Goal: Information Seeking & Learning: Learn about a topic

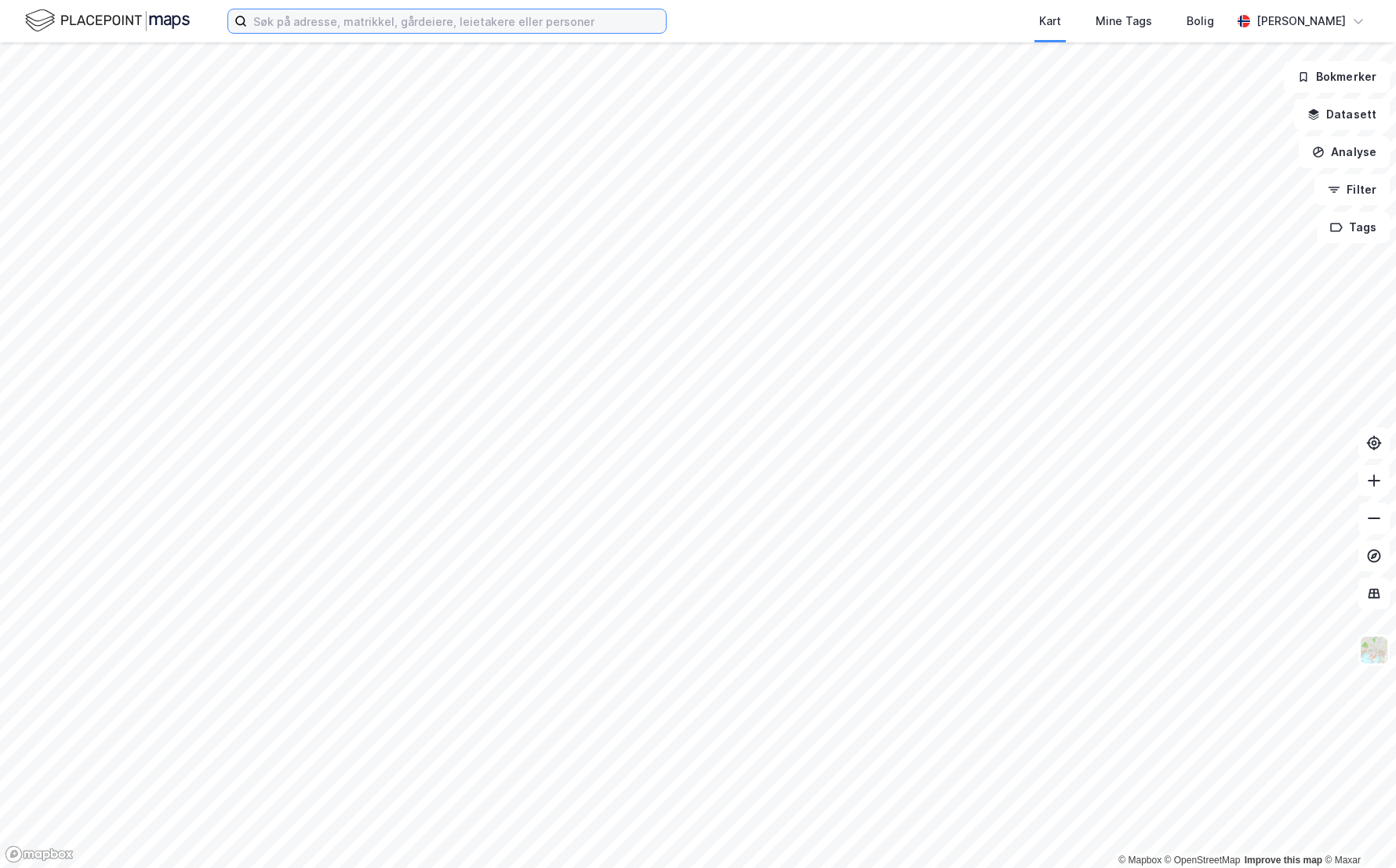
click at [295, 23] on input at bounding box center [456, 21] width 419 height 23
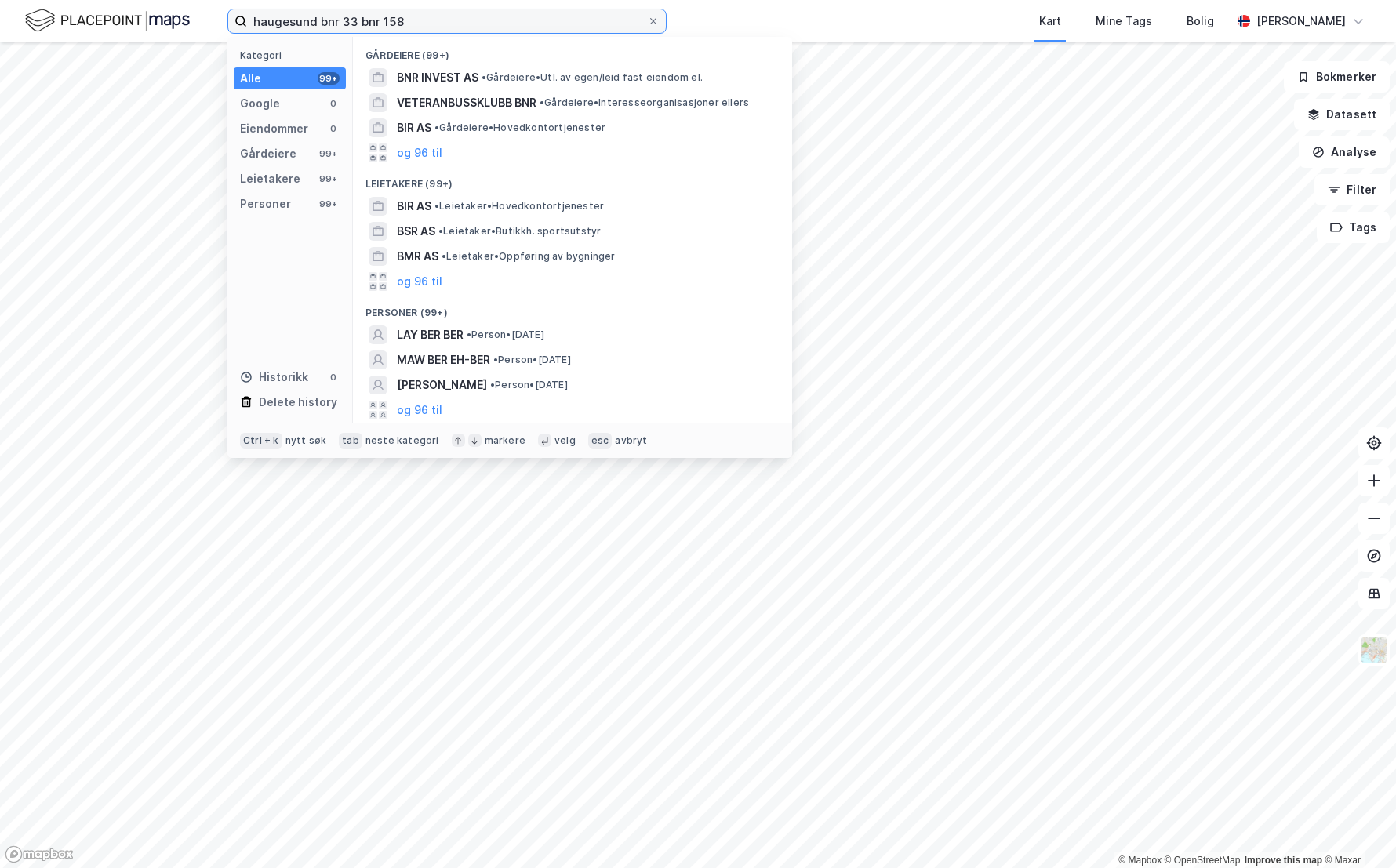
drag, startPoint x: 428, startPoint y: 19, endPoint x: 146, endPoint y: -9, distance: 283.4
click at [146, 0] on html "haugesund bnr 33 bnr 158 Kategori Alle 99+ Google 0 Eiendommer 0 Gårdeiere 99+ …" at bounding box center [698, 434] width 1396 height 868
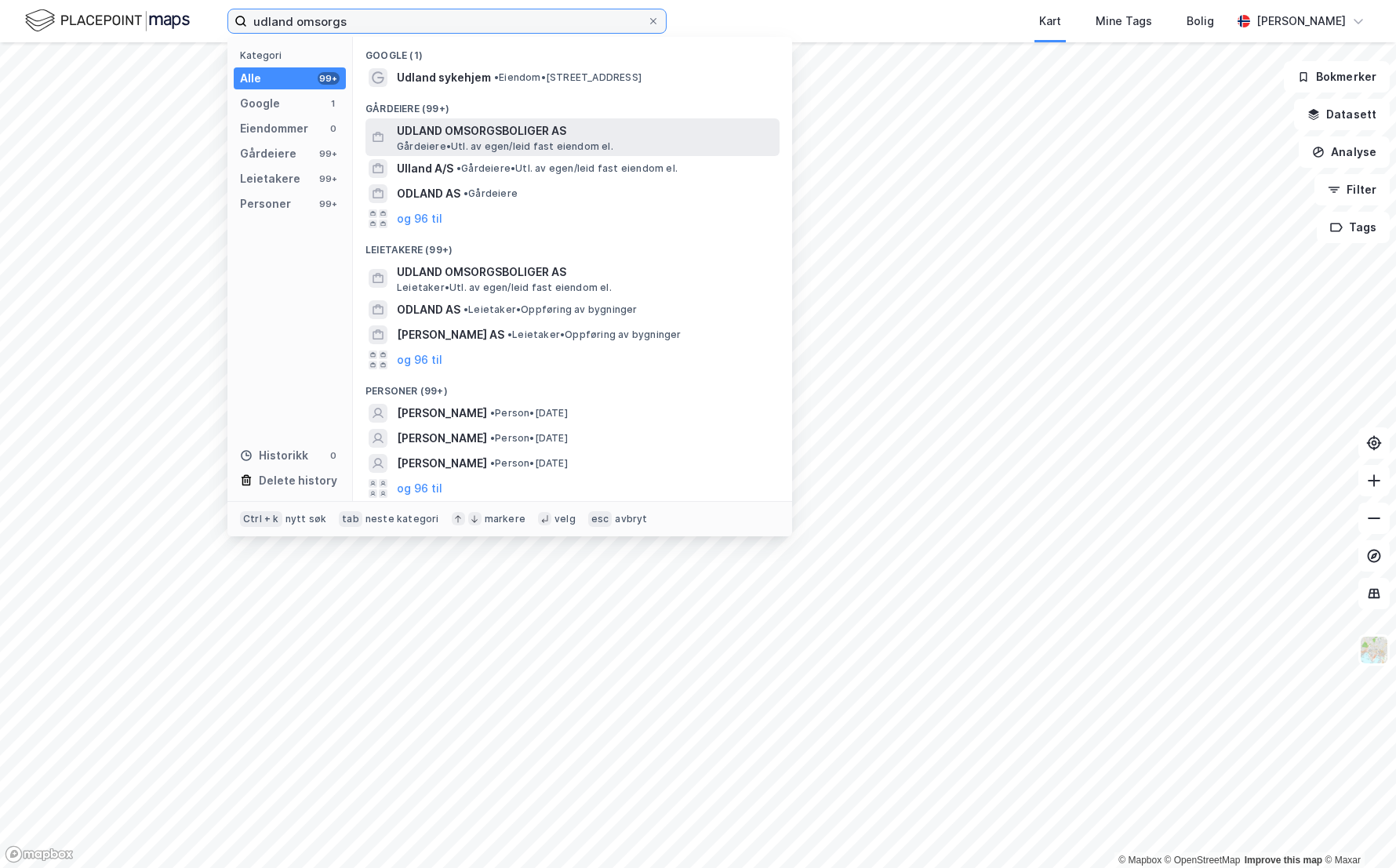
type input "udland omsorgs"
click at [456, 131] on span "UDLAND OMSORGSBOLIGER AS" at bounding box center [585, 130] width 376 height 19
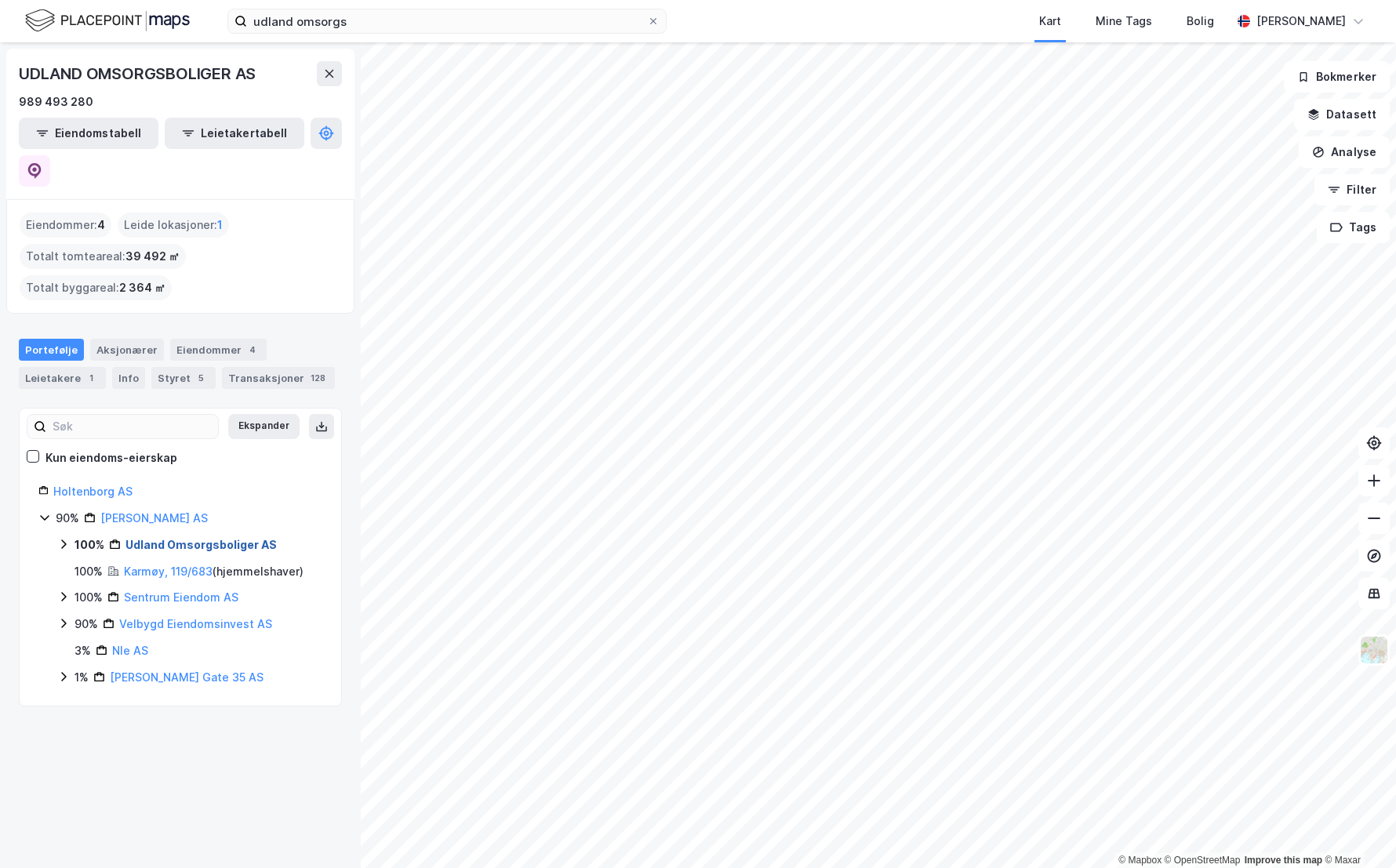
click at [143, 537] on link "Udland Omsorgsboliger AS" at bounding box center [201, 544] width 152 height 13
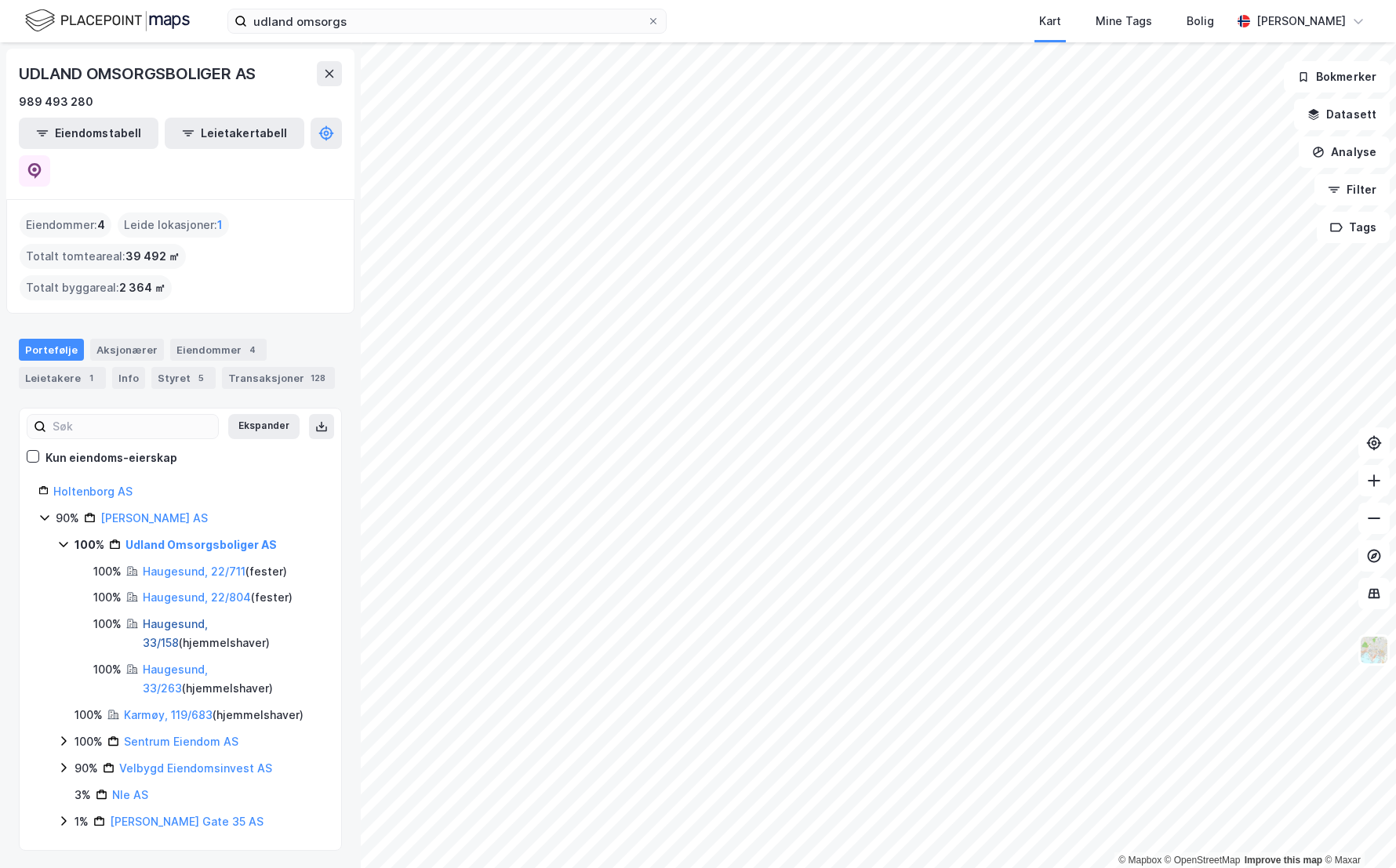
click at [181, 617] on link "Haugesund, 33/158" at bounding box center [175, 633] width 65 height 32
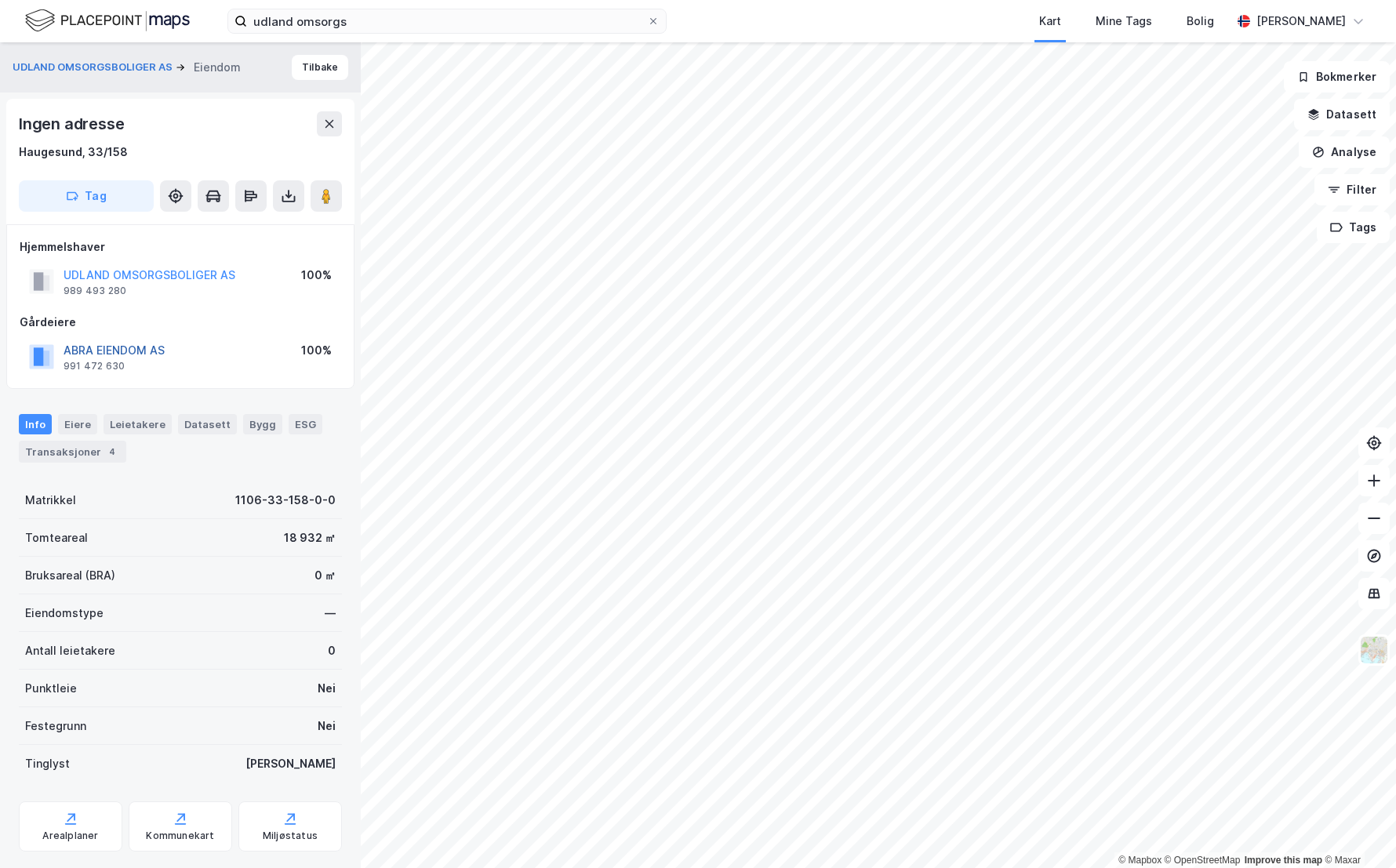
scroll to position [33, 0]
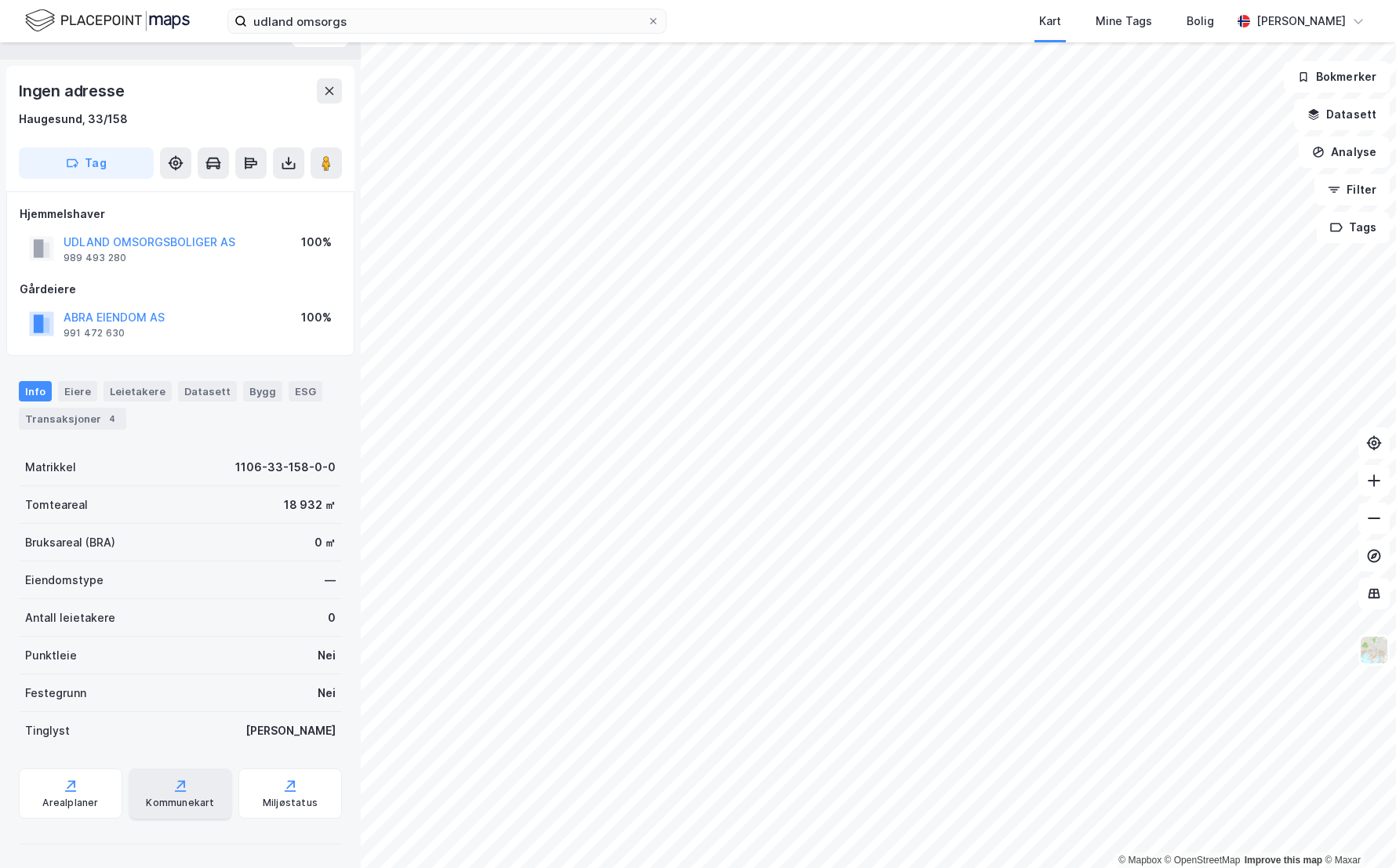
click at [180, 803] on div "Kommunekart" at bounding box center [180, 803] width 69 height 12
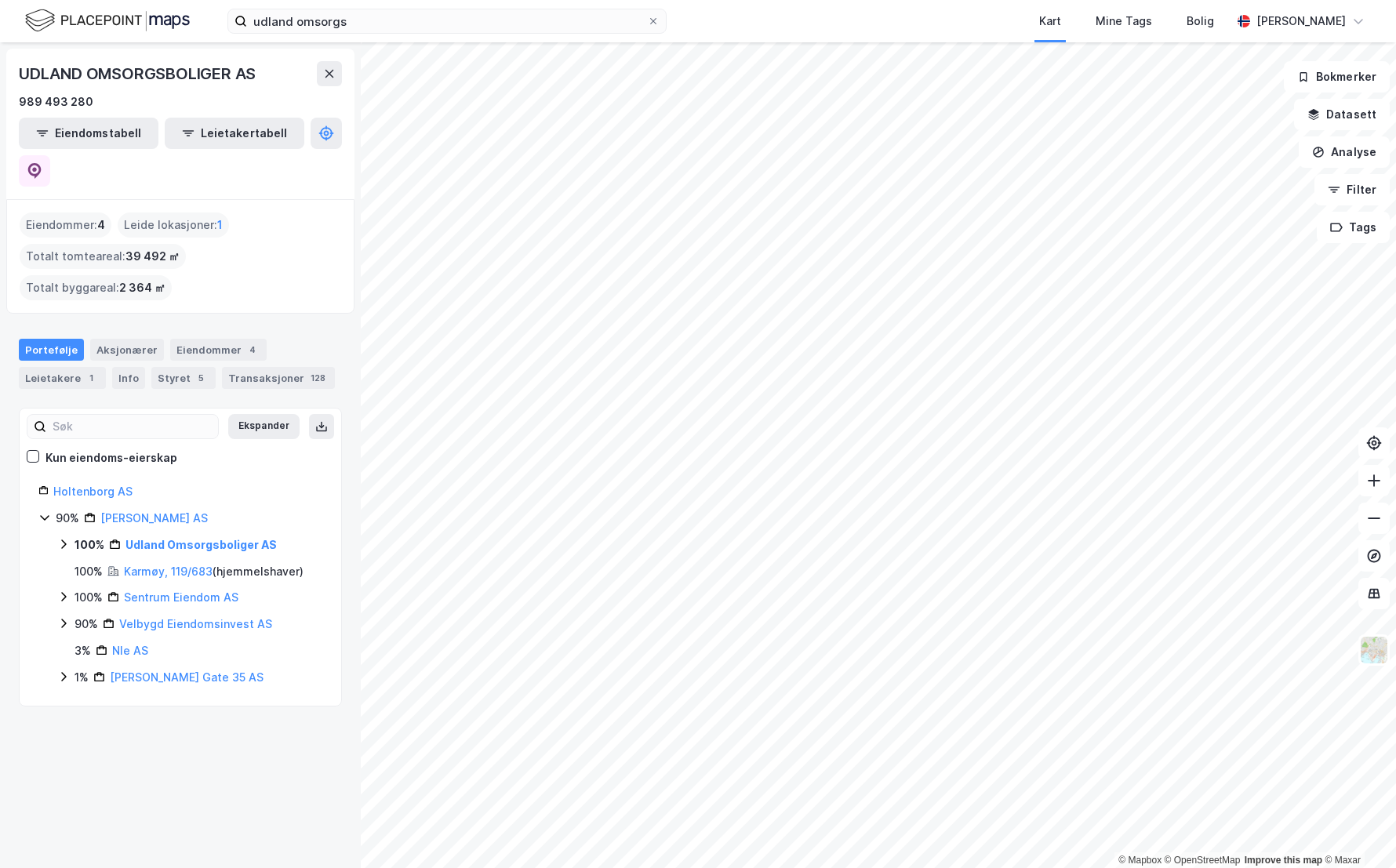
click at [62, 539] on icon at bounding box center [63, 544] width 4 height 10
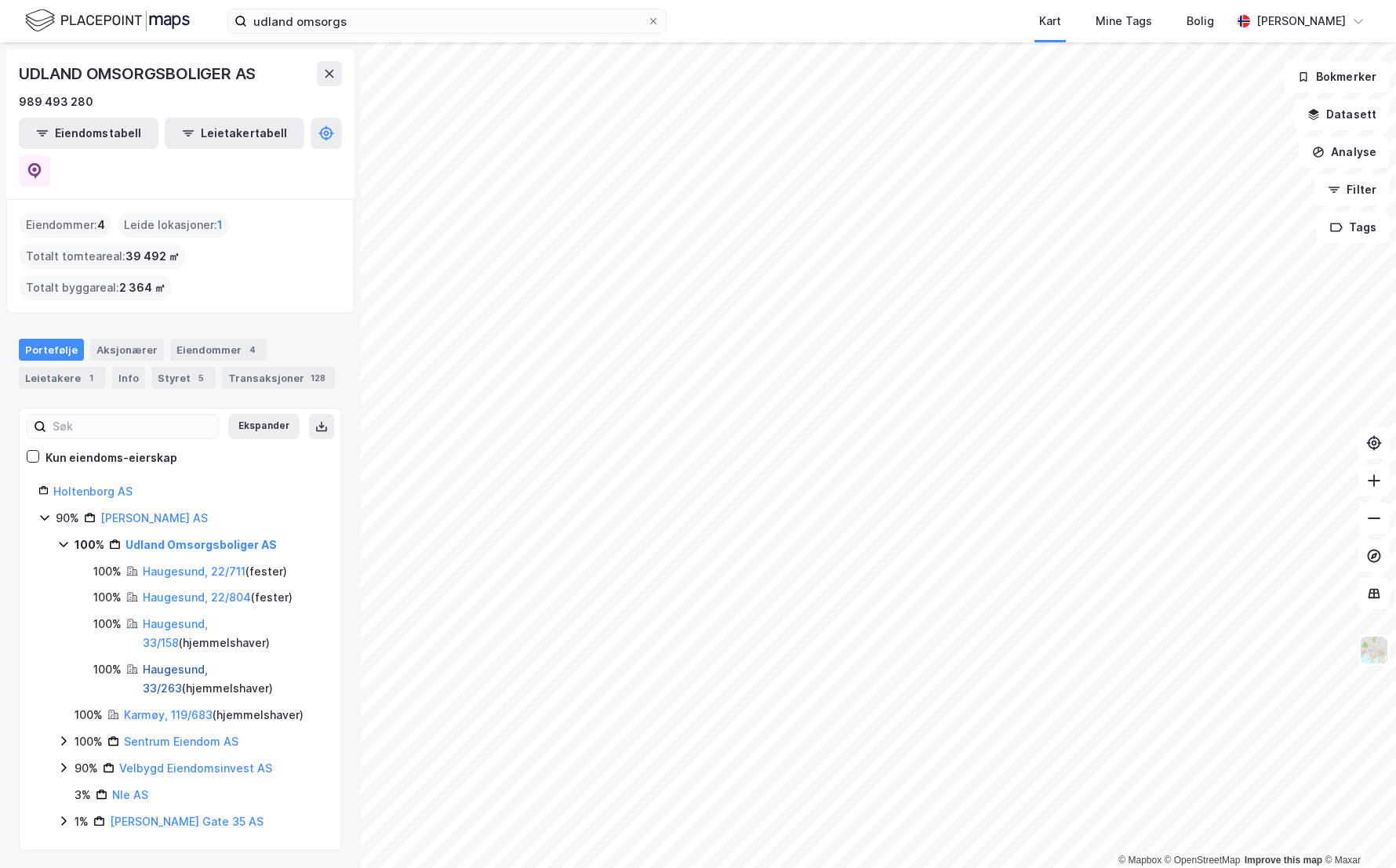
click at [185, 662] on link "Haugesund, 33/263" at bounding box center [175, 678] width 65 height 32
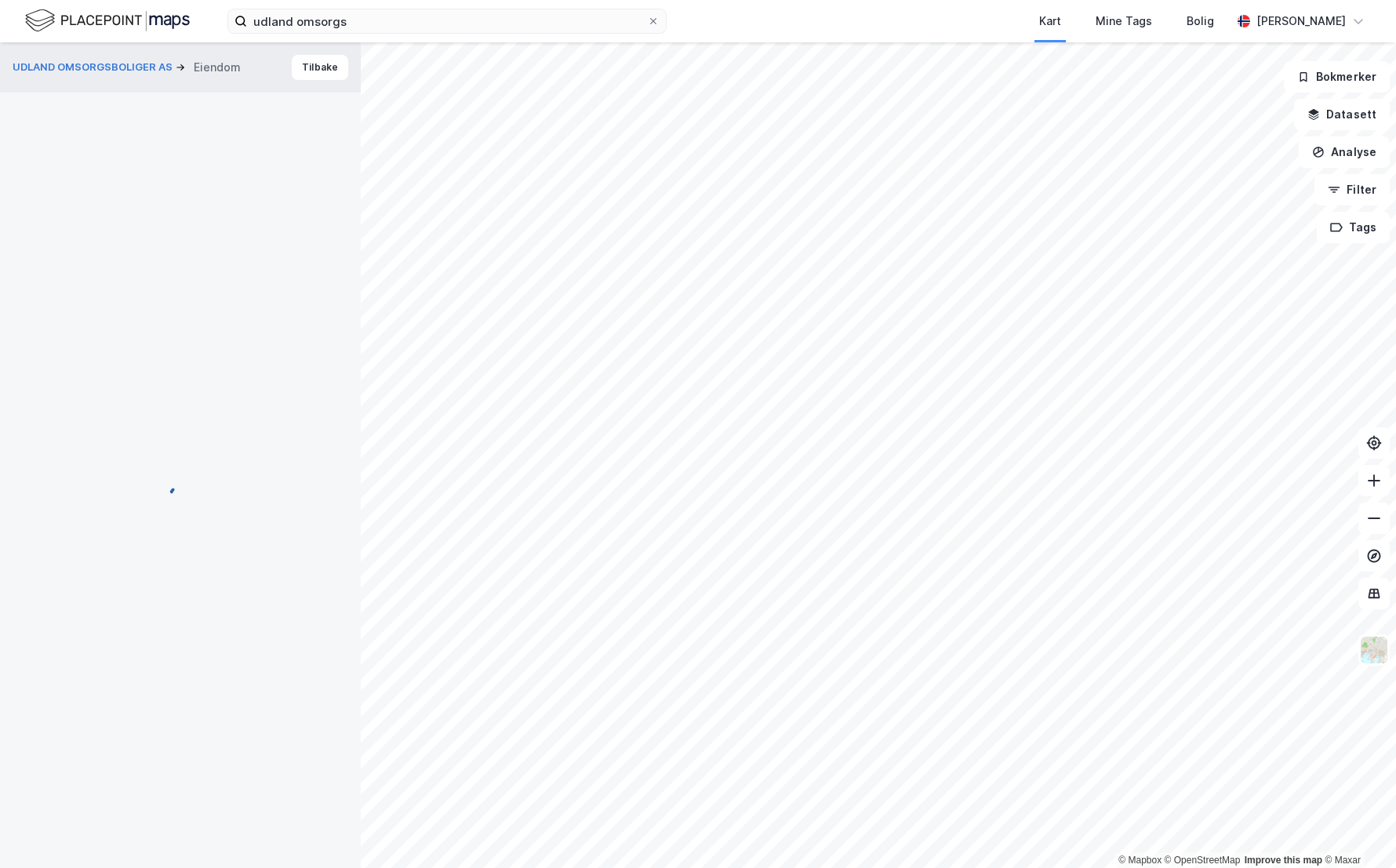
scroll to position [33, 0]
